Goal: Transaction & Acquisition: Subscribe to service/newsletter

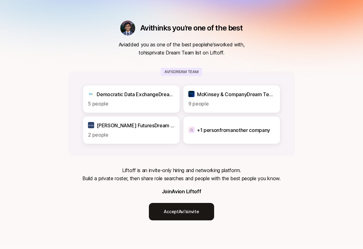
scroll to position [21, 0]
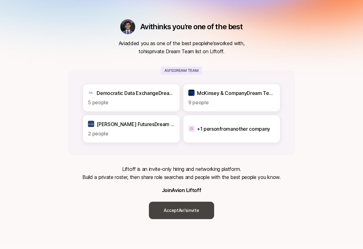
click at [178, 208] on link "Accept [PERSON_NAME]’s invite" at bounding box center [181, 209] width 65 height 17
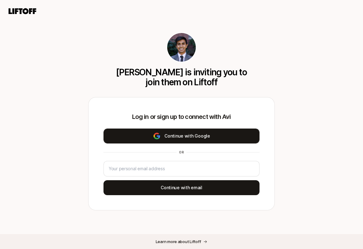
click at [198, 136] on button "Continue with Google" at bounding box center [182, 135] width 156 height 15
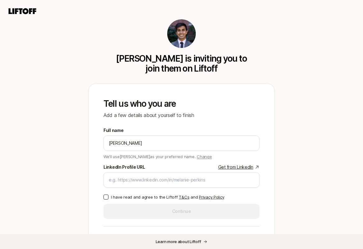
scroll to position [38, 0]
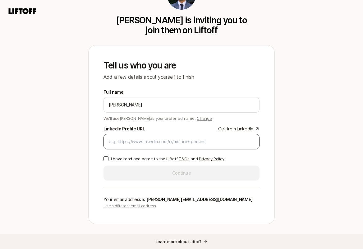
click at [206, 140] on input "LinkedIn Profile URL Get from LinkedIn" at bounding box center [182, 141] width 146 height 7
paste input "[URL][DOMAIN_NAME][PERSON_NAME]"
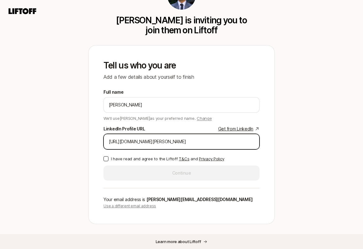
type input "[URL][DOMAIN_NAME][PERSON_NAME]"
click at [104, 157] on button "I have read and agree to the Liftoff T&Cs and Privacy Policy" at bounding box center [106, 158] width 5 height 5
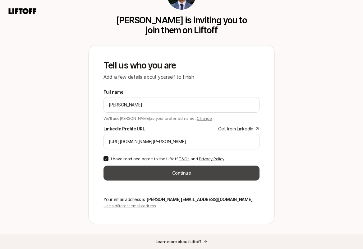
click at [129, 172] on button "Continue" at bounding box center [182, 172] width 156 height 15
